Goal: Find specific page/section: Find specific page/section

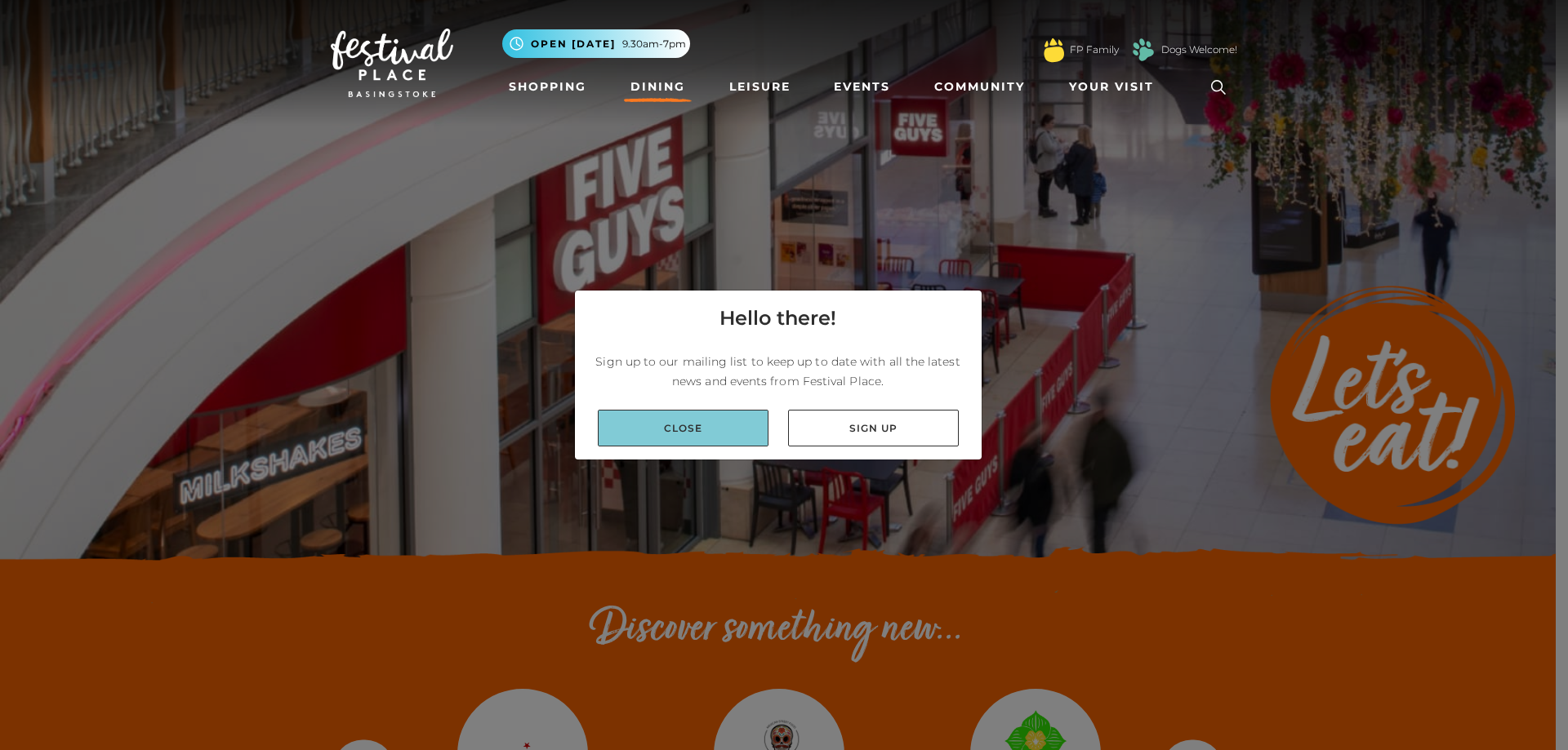
click at [695, 421] on link "Close" at bounding box center [683, 427] width 170 height 37
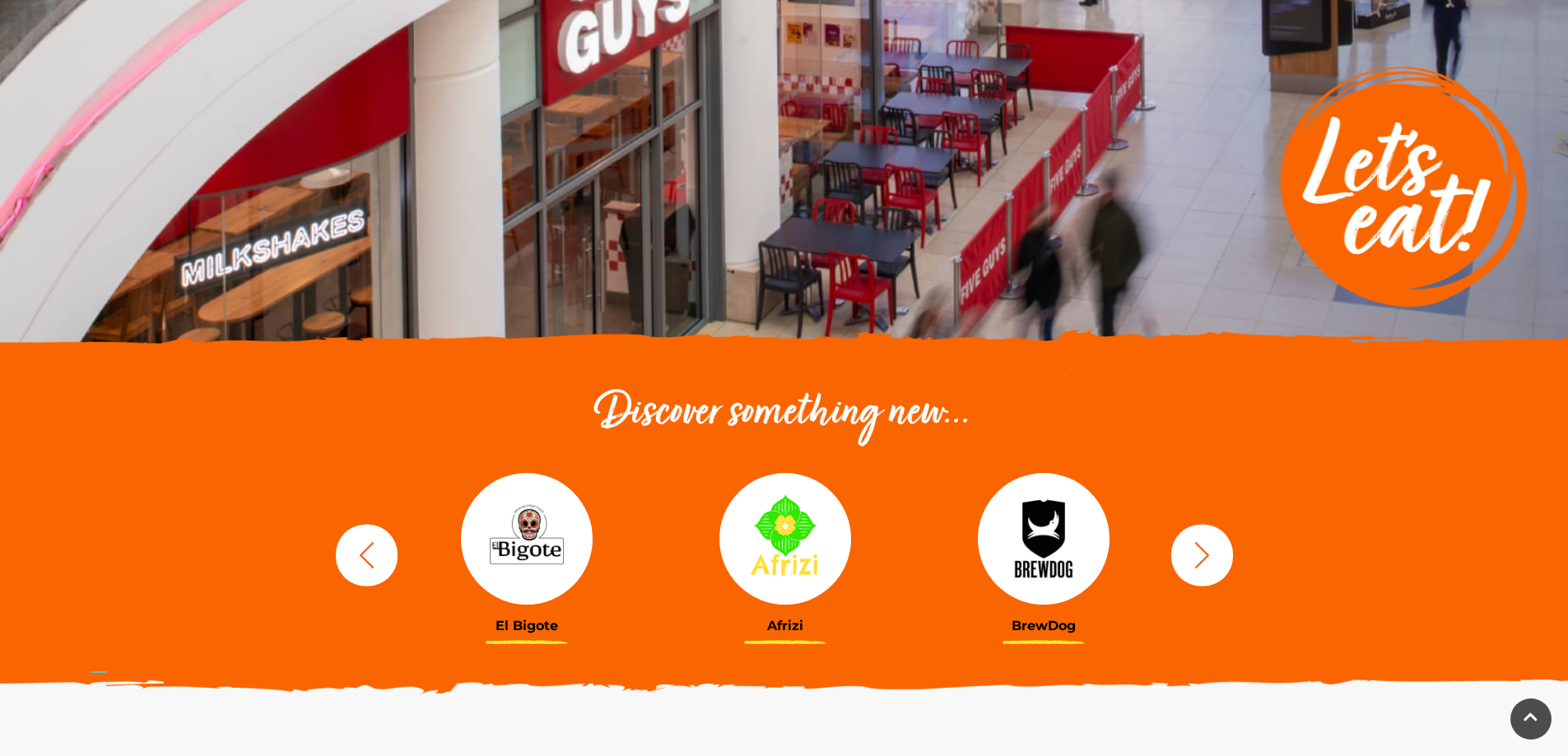
scroll to position [330, 0]
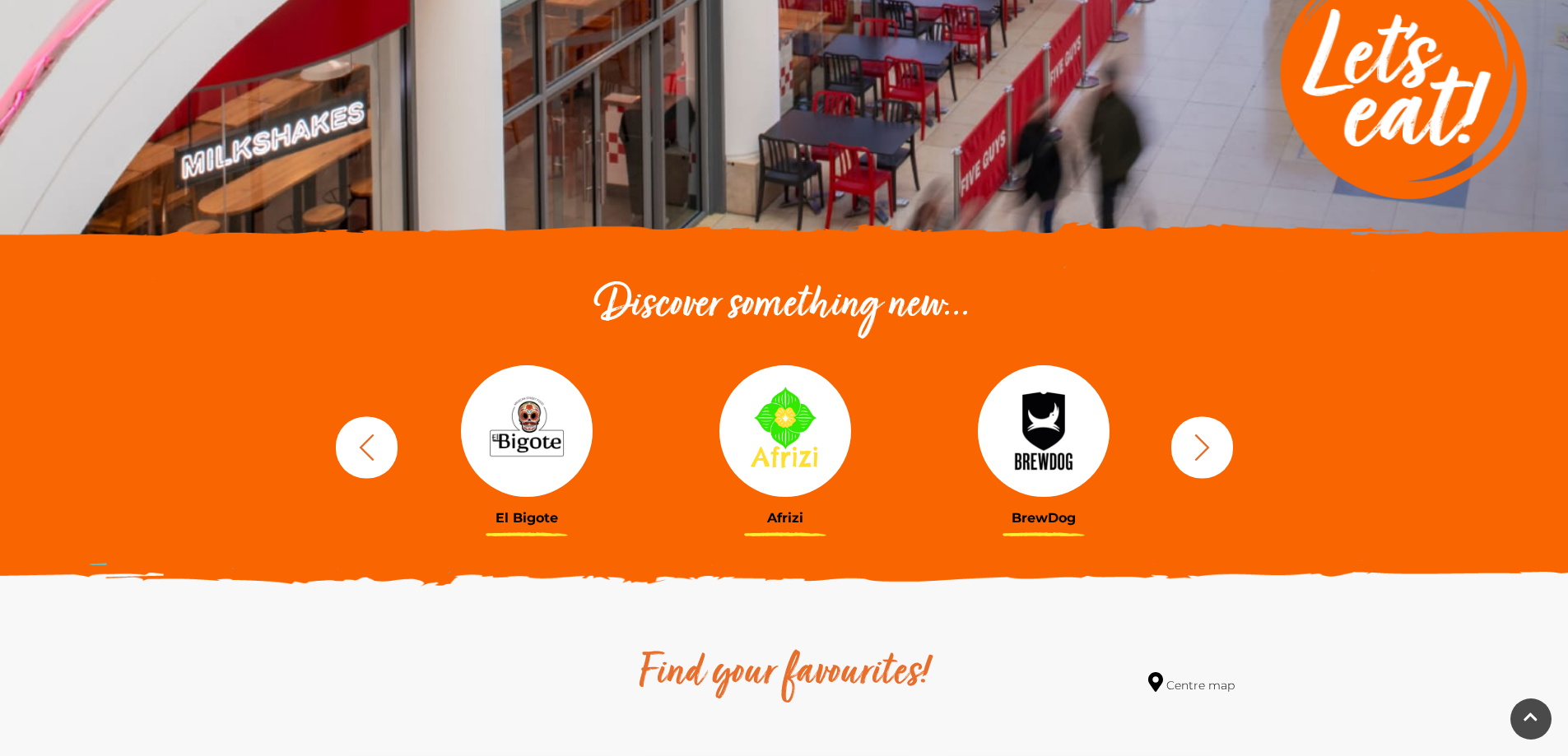
click at [1201, 448] on icon "button" at bounding box center [1202, 446] width 30 height 30
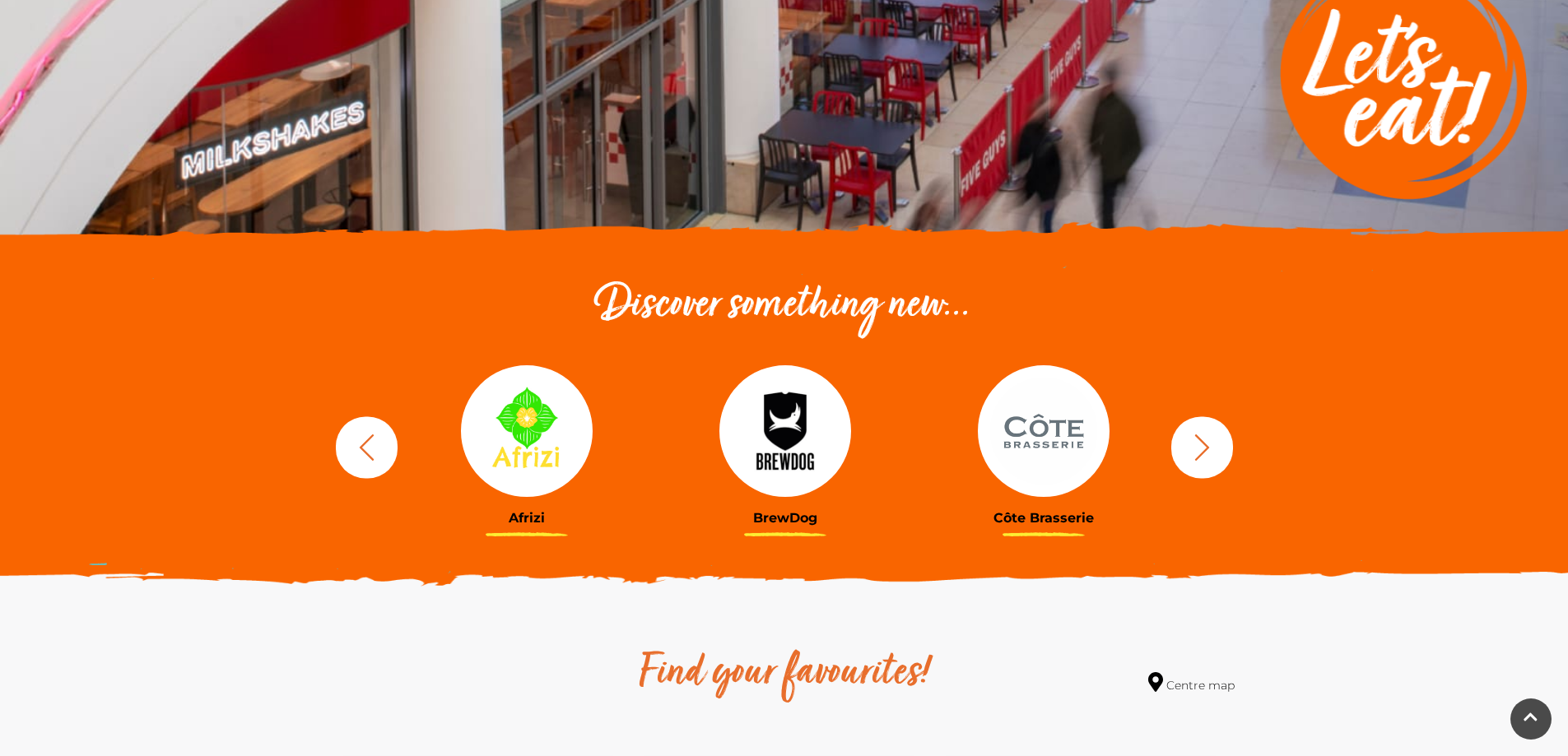
click at [1202, 448] on icon "button" at bounding box center [1202, 446] width 30 height 30
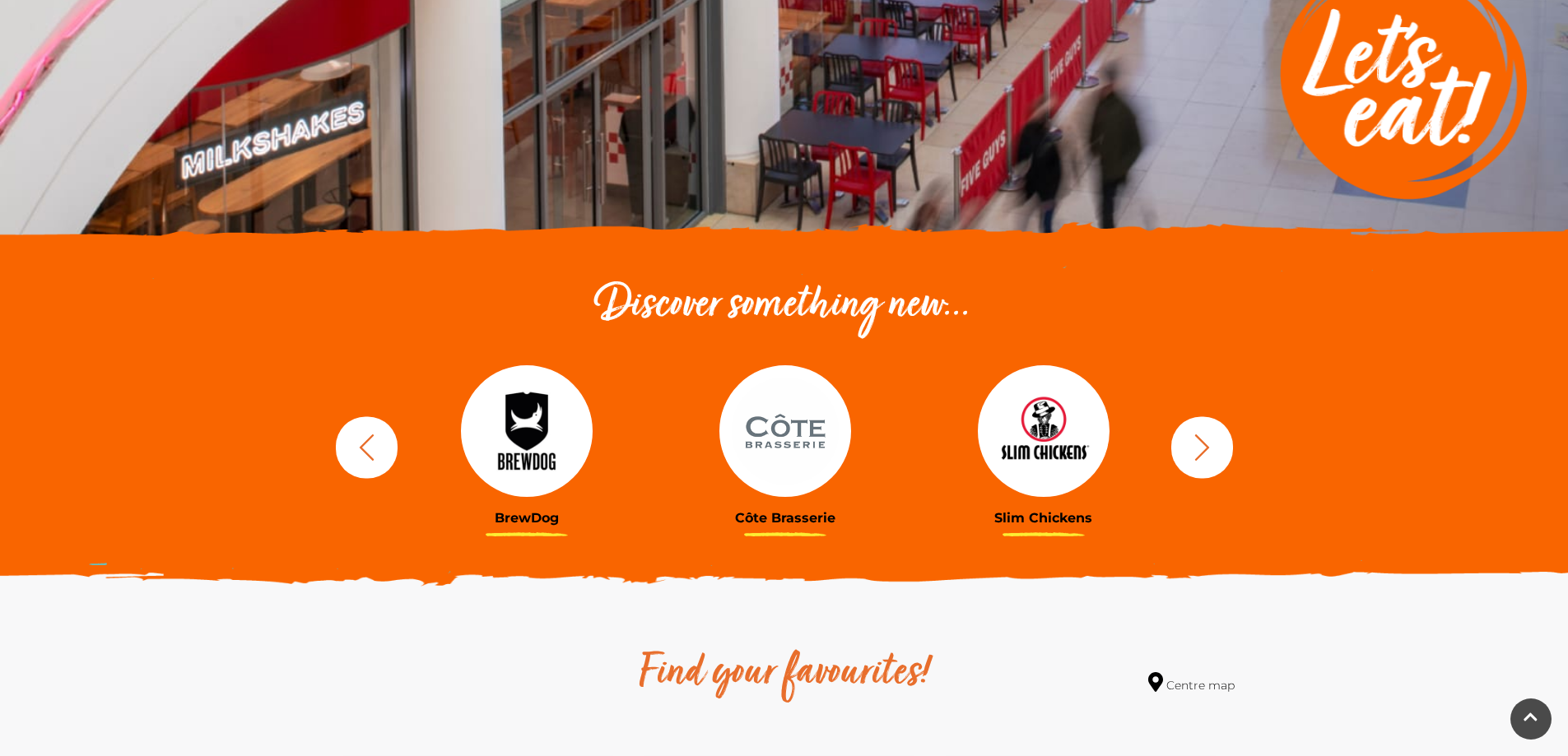
click at [1204, 448] on icon "button" at bounding box center [1202, 446] width 30 height 30
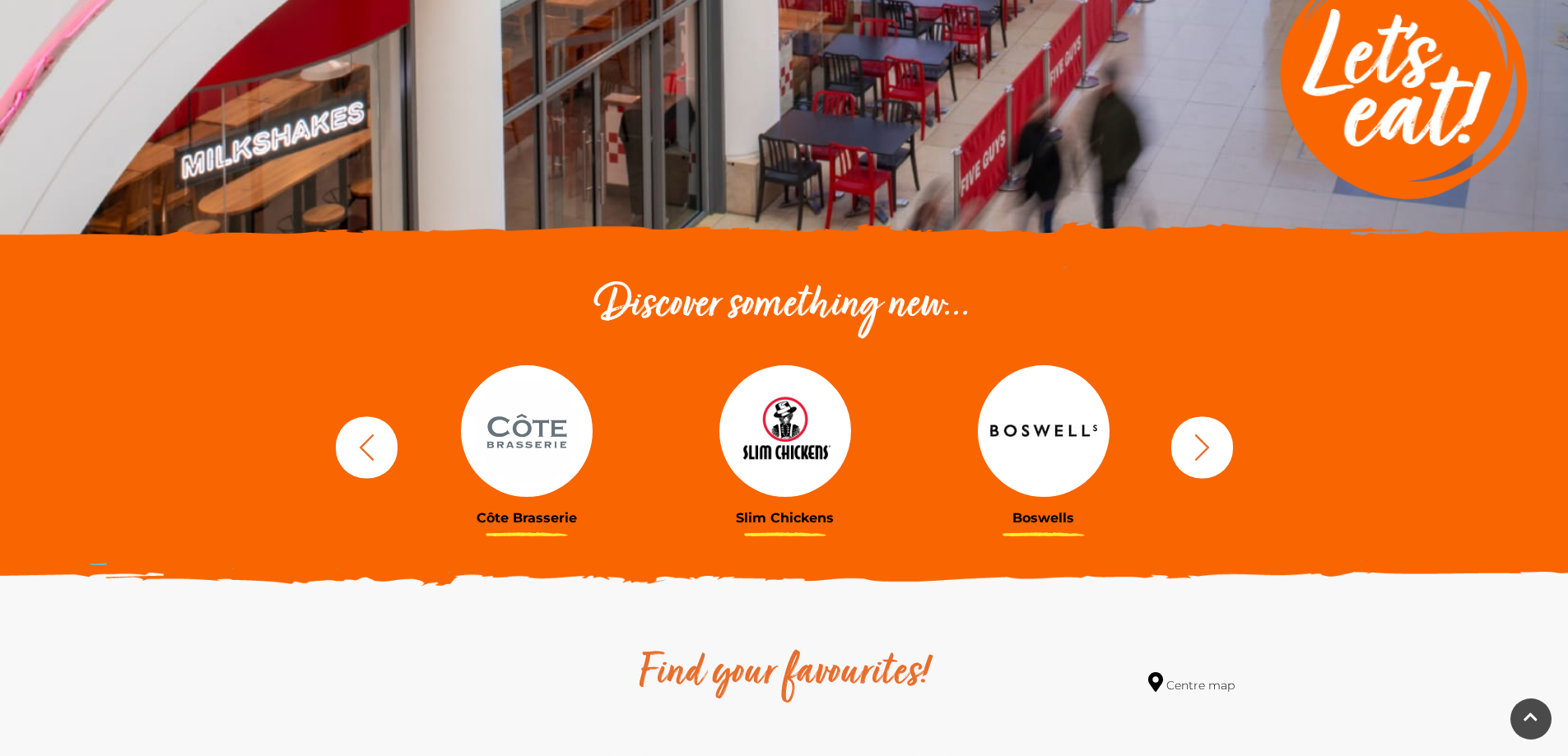
click at [1208, 449] on icon "button" at bounding box center [1202, 446] width 30 height 30
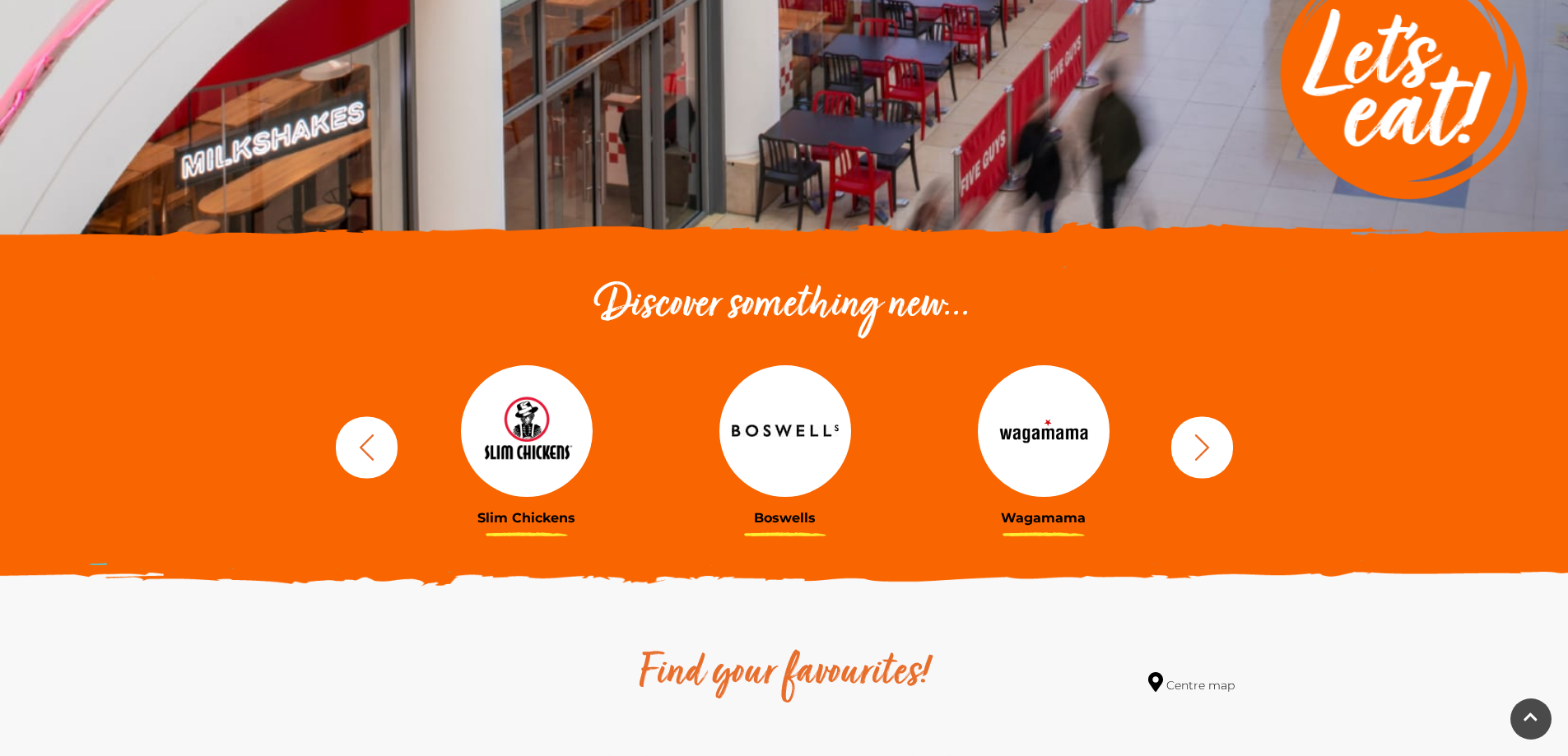
click at [1208, 449] on icon "button" at bounding box center [1202, 446] width 30 height 30
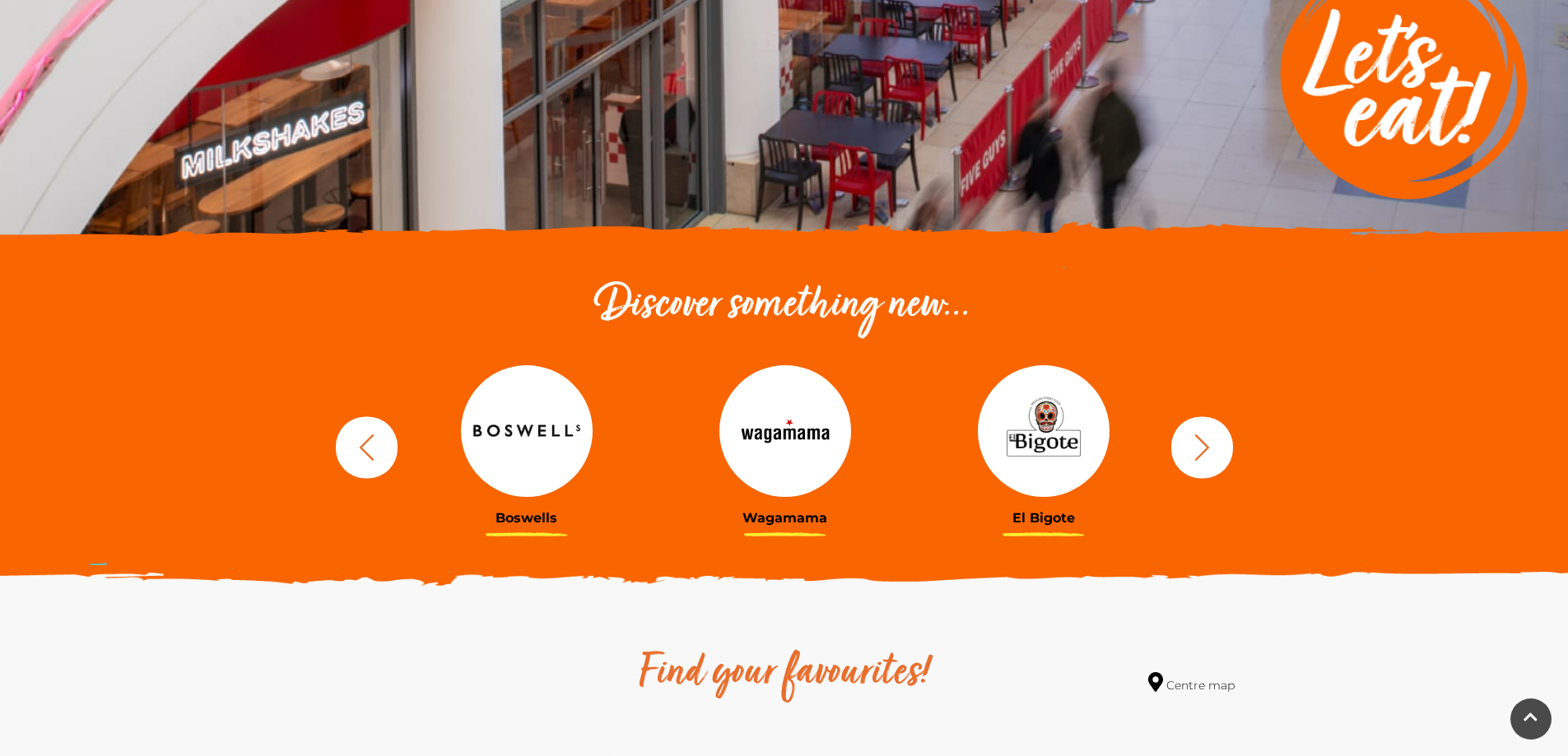
click at [1208, 449] on icon "button" at bounding box center [1202, 446] width 30 height 30
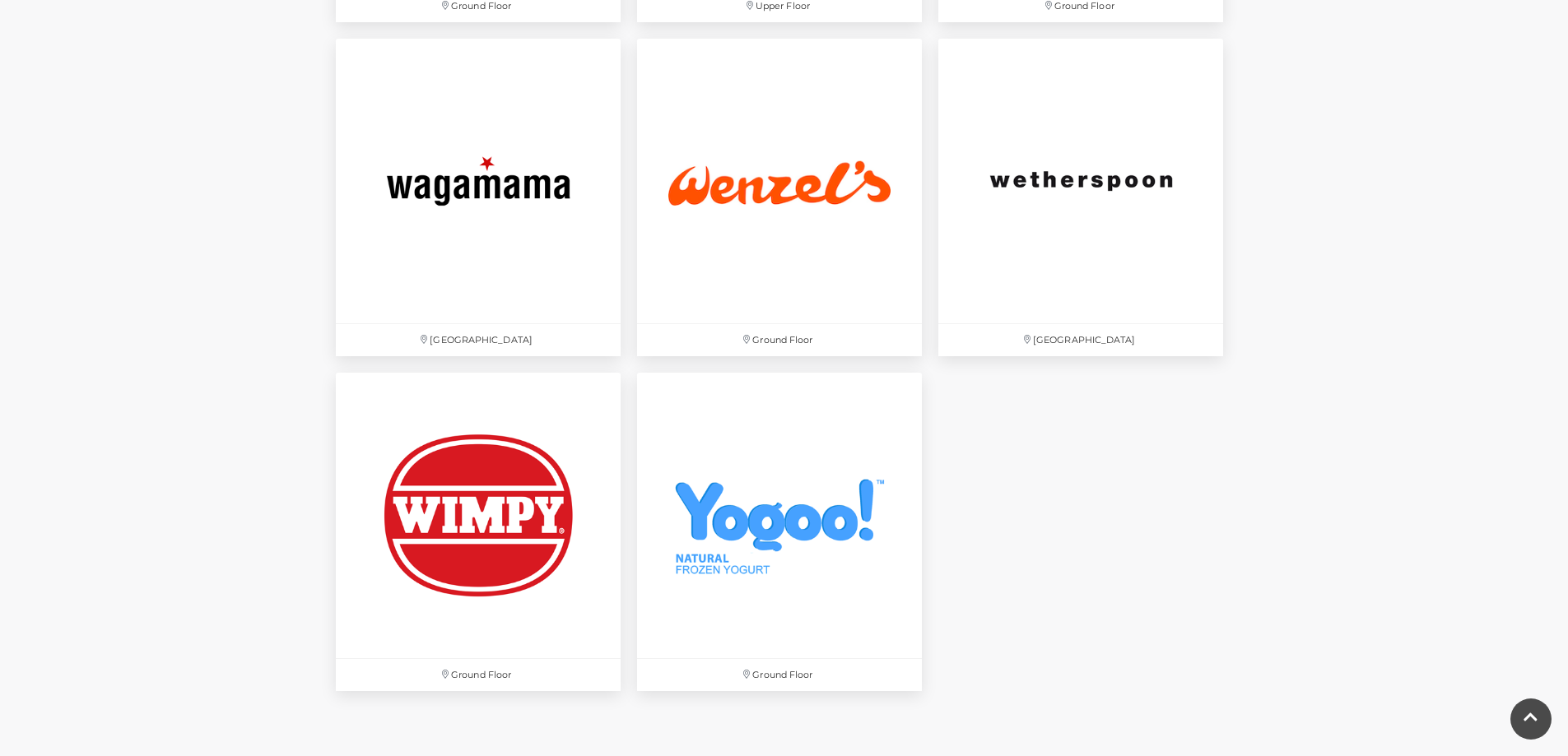
scroll to position [5431, 0]
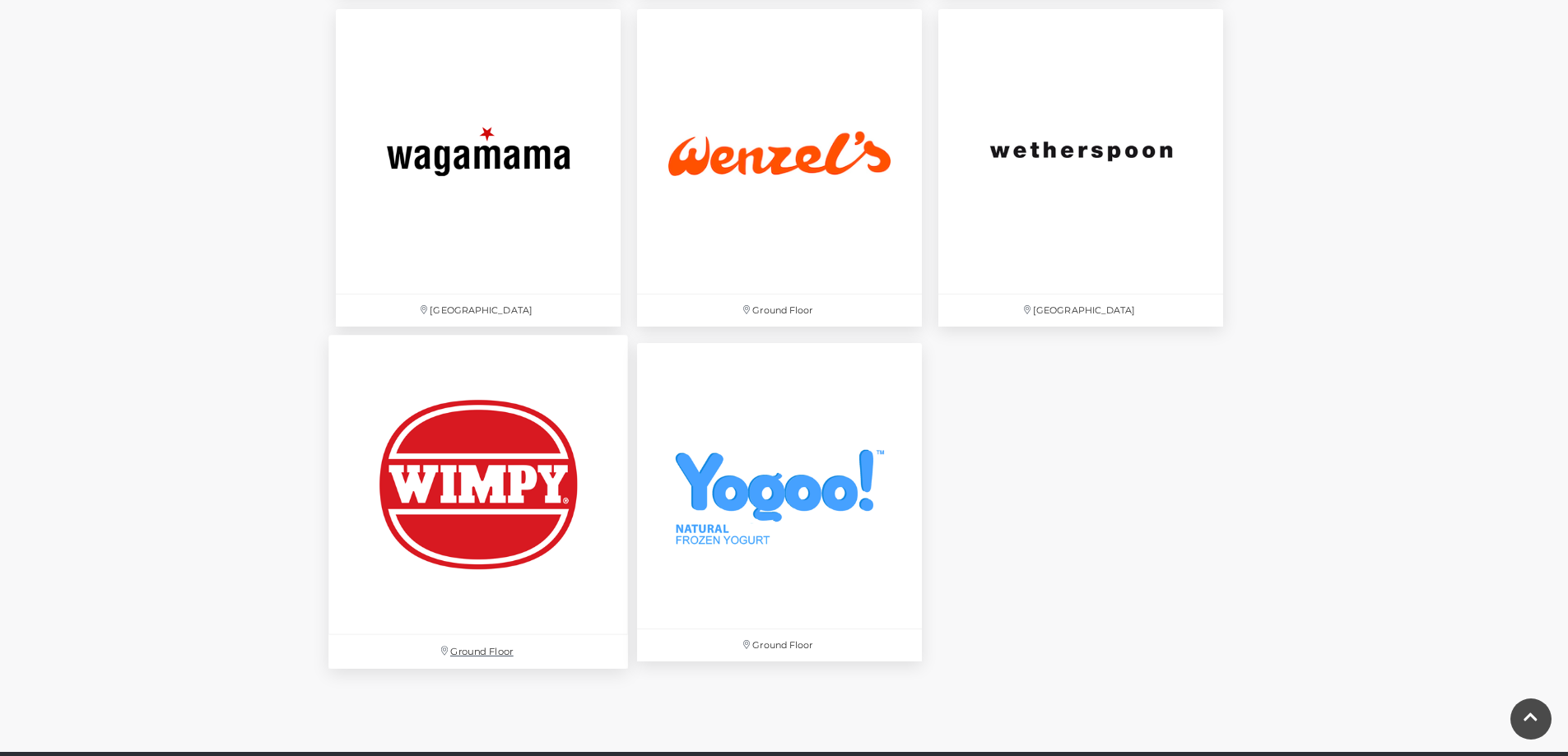
click at [476, 474] on img at bounding box center [478, 485] width 300 height 299
